Goal: Information Seeking & Learning: Find specific fact

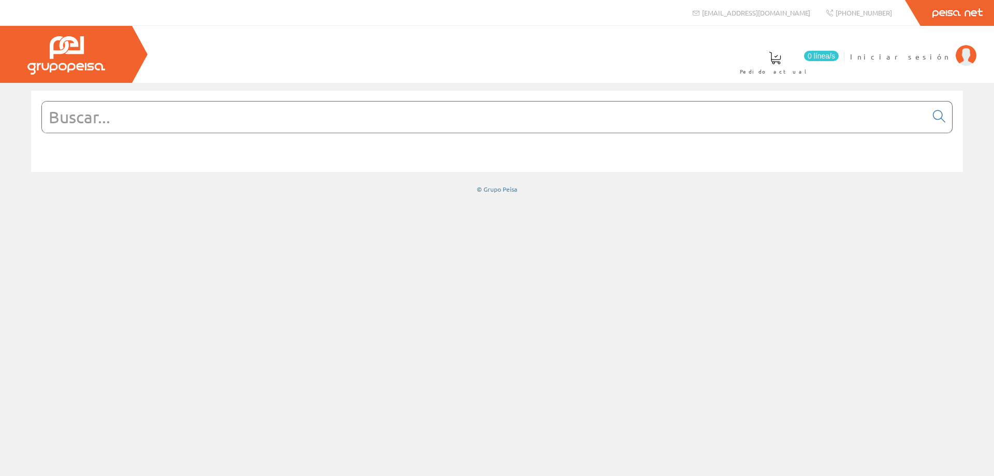
click at [951, 13] on link "Peisa Net" at bounding box center [957, 13] width 74 height 26
click at [931, 56] on span "Iniciar sesión" at bounding box center [900, 56] width 100 height 10
click at [410, 113] on input "text" at bounding box center [484, 116] width 885 height 31
paste input "KIT CONECTOR PANELES MACHO+HEMBRA MC4 1-6mm Scf/C-1000v"
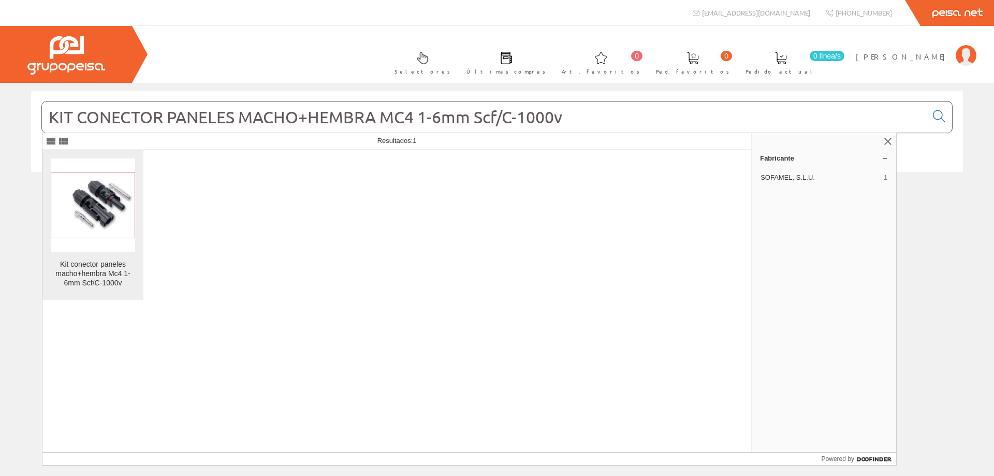
type input "KIT CONECTOR PANELES MACHO+HEMBRA MC4 1-6mm Scf/C-1000v"
click at [99, 271] on div "Kit conector paneles macho+hembra Mc4 1-6mm Scf/C-1000v" at bounding box center [93, 274] width 84 height 28
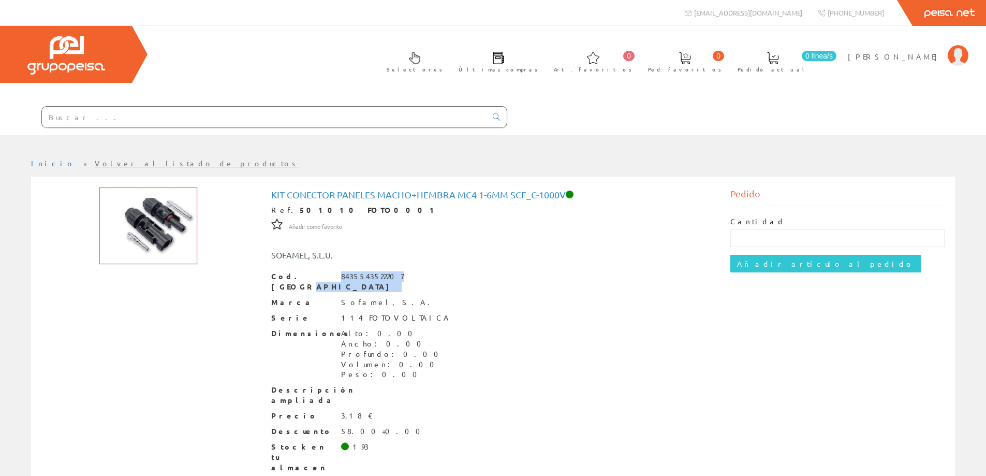
drag, startPoint x: 392, startPoint y: 275, endPoint x: 329, endPoint y: 277, distance: 63.2
click at [329, 277] on div "Cod. Barras 8435543522207" at bounding box center [493, 281] width 444 height 21
copy div "8435543522207"
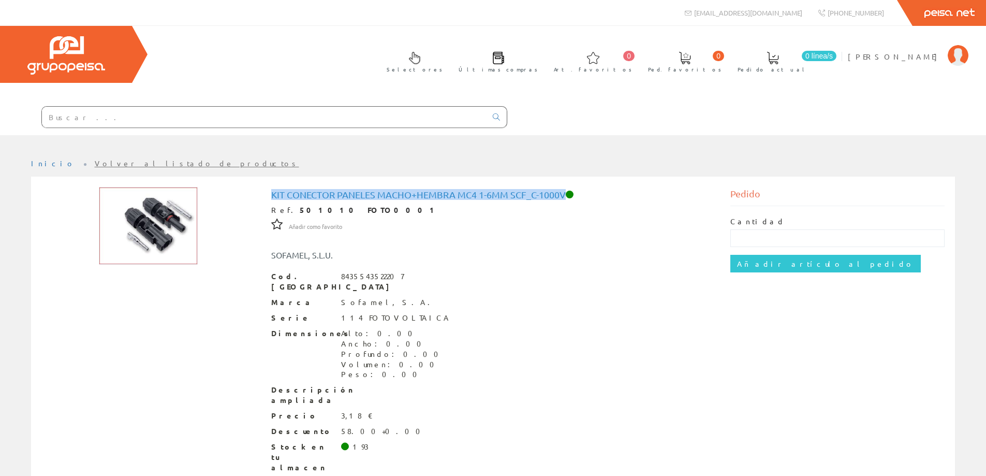
drag, startPoint x: 567, startPoint y: 196, endPoint x: 268, endPoint y: 196, distance: 299.2
click at [268, 196] on div "Kit conector paneles macho+hembra Mc4 1-6mm Scf_C-1000v Ref. 501010 FOTO0001 Añ…" at bounding box center [493, 350] width 460 height 327
copy h1 "Kit conector paneles macho+hembra Mc4 1-6mm Scf_C-1000v"
drag, startPoint x: 244, startPoint y: 108, endPoint x: 190, endPoint y: 111, distance: 53.4
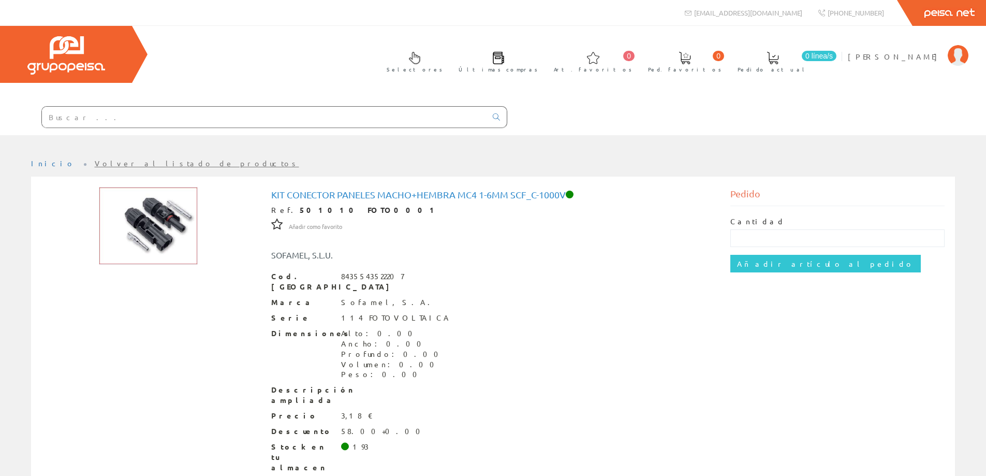
click at [190, 111] on div "Selectores Últimas compras 0 0" at bounding box center [493, 80] width 986 height 109
click at [191, 110] on input "text" at bounding box center [264, 117] width 445 height 21
click at [104, 119] on input "text" at bounding box center [264, 117] width 445 height 21
click at [169, 110] on input "text" at bounding box center [264, 117] width 445 height 21
type input "ls994bww"
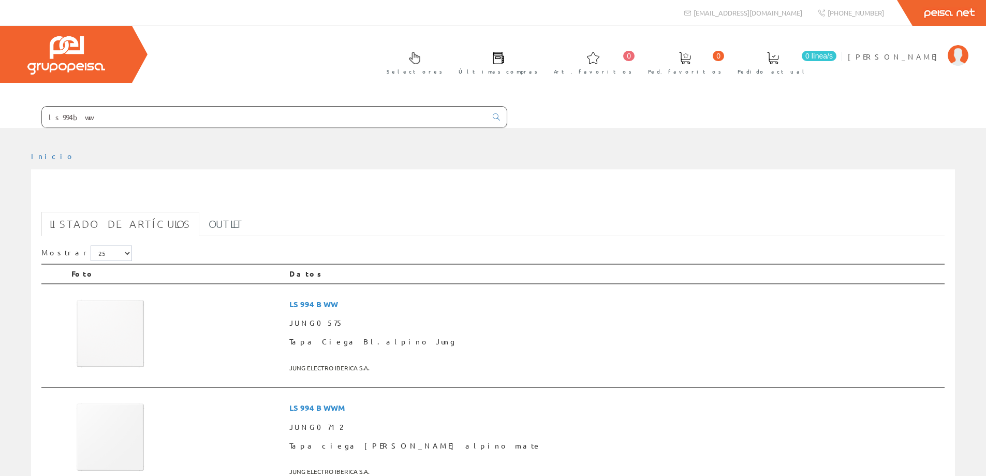
drag, startPoint x: 126, startPoint y: 112, endPoint x: 2, endPoint y: 126, distance: 125.5
click at [2, 126] on form "ls994bww" at bounding box center [253, 117] width 507 height 22
type input "6"
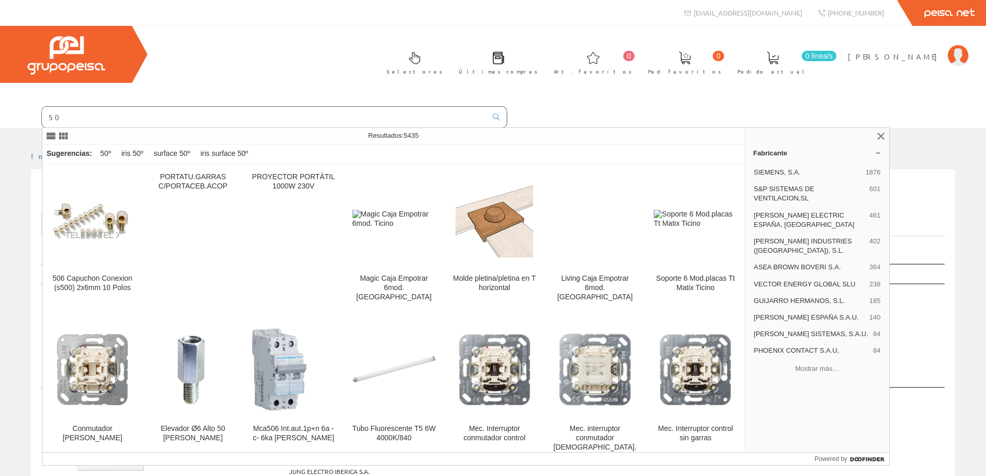
type input "5"
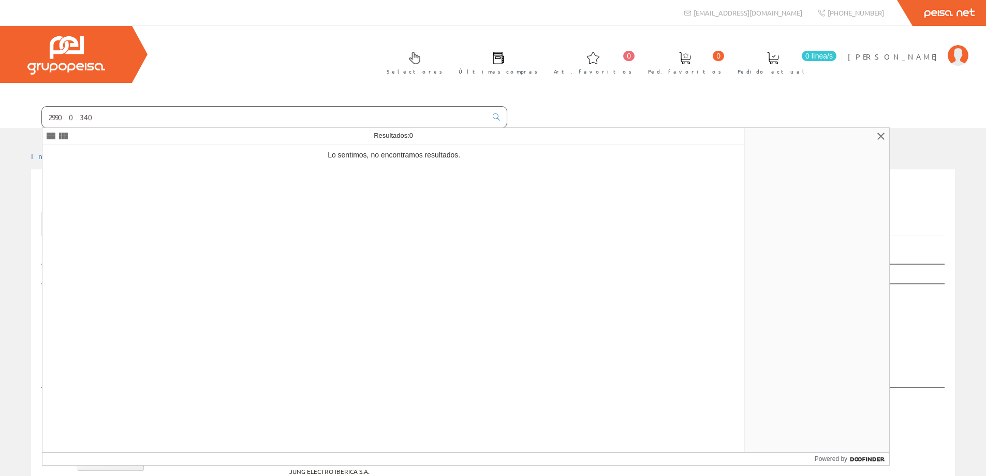
type input "29900340"
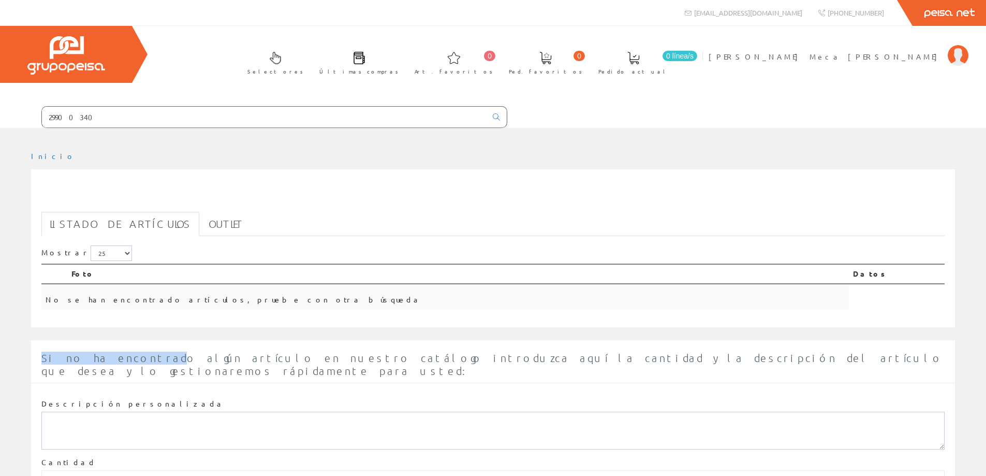
click at [146, 322] on div "Inicio 29900340 Listado de artículos Outlet Mostrar 5 15 25 50 Foto Datos" at bounding box center [493, 352] width 986 height 402
